Goal: Find specific page/section

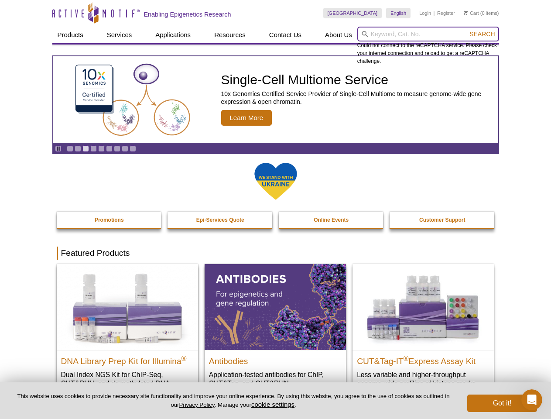
click at [428, 34] on input "search" at bounding box center [429, 34] width 142 height 15
click at [482, 34] on span "Search" at bounding box center [482, 34] width 25 height 7
click at [58, 148] on icon "Pause" at bounding box center [58, 149] width 6 height 6
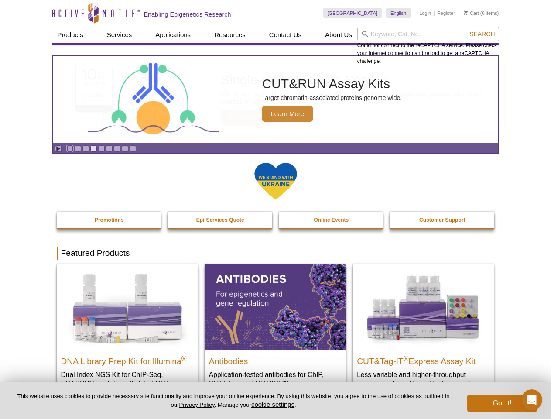
click at [70, 148] on link "Go to slide 1" at bounding box center [70, 148] width 7 height 7
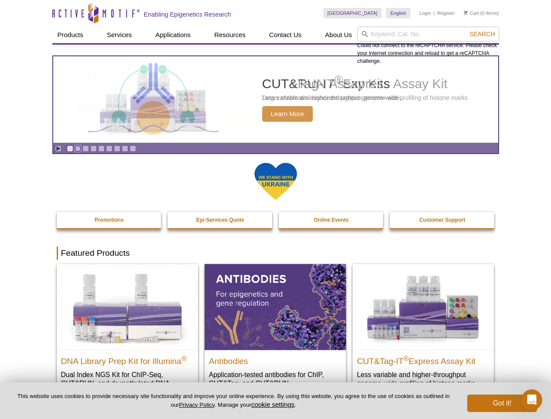
click at [78, 148] on link "Go to slide 2" at bounding box center [78, 148] width 7 height 7
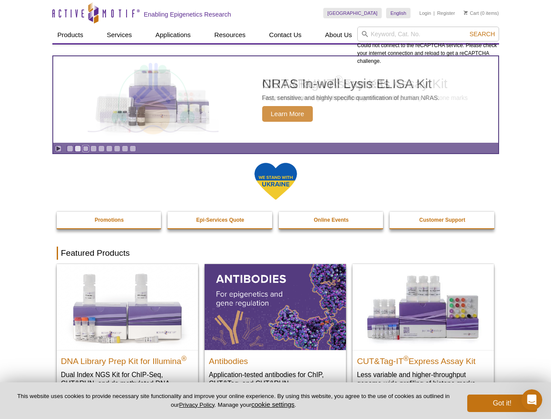
click at [86, 148] on link "Go to slide 3" at bounding box center [86, 148] width 7 height 7
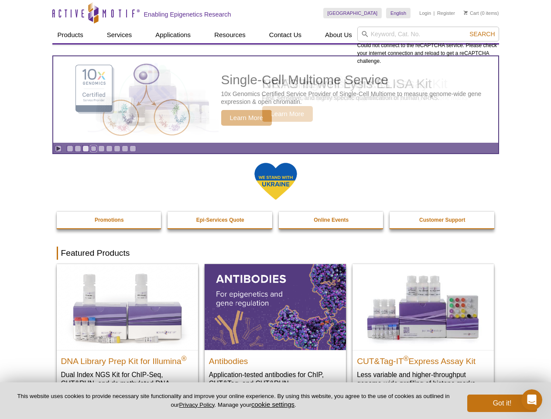
click at [93, 148] on link "Go to slide 4" at bounding box center [93, 148] width 7 height 7
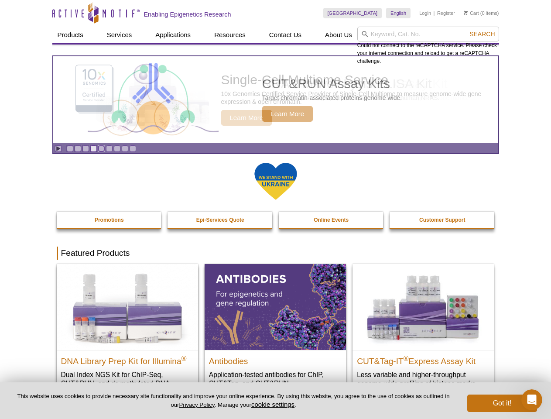
click at [101, 148] on link "Go to slide 5" at bounding box center [101, 148] width 7 height 7
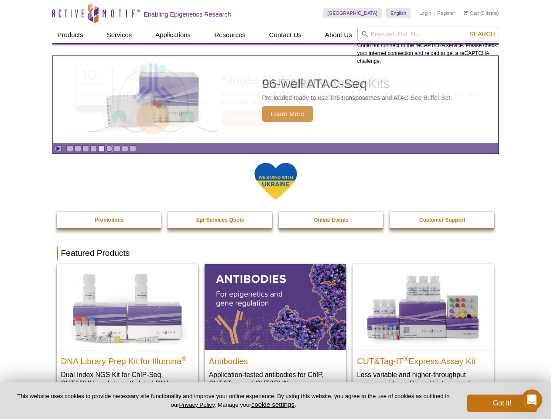
click at [109, 148] on link "Go to slide 6" at bounding box center [109, 148] width 7 height 7
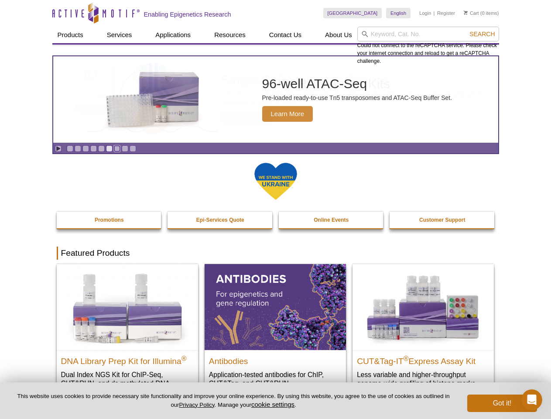
click at [117, 148] on link "Go to slide 7" at bounding box center [117, 148] width 7 height 7
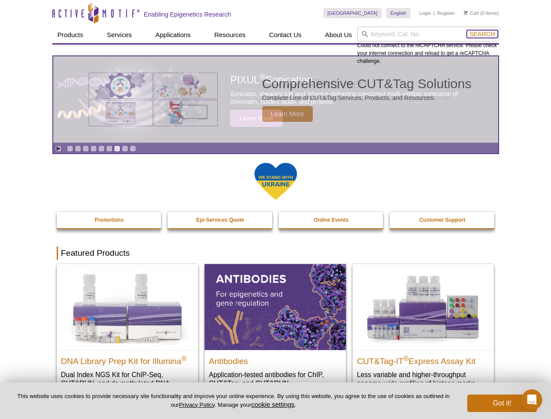
click at [482, 34] on span "Search" at bounding box center [482, 34] width 25 height 7
